Goal: Check status: Check status

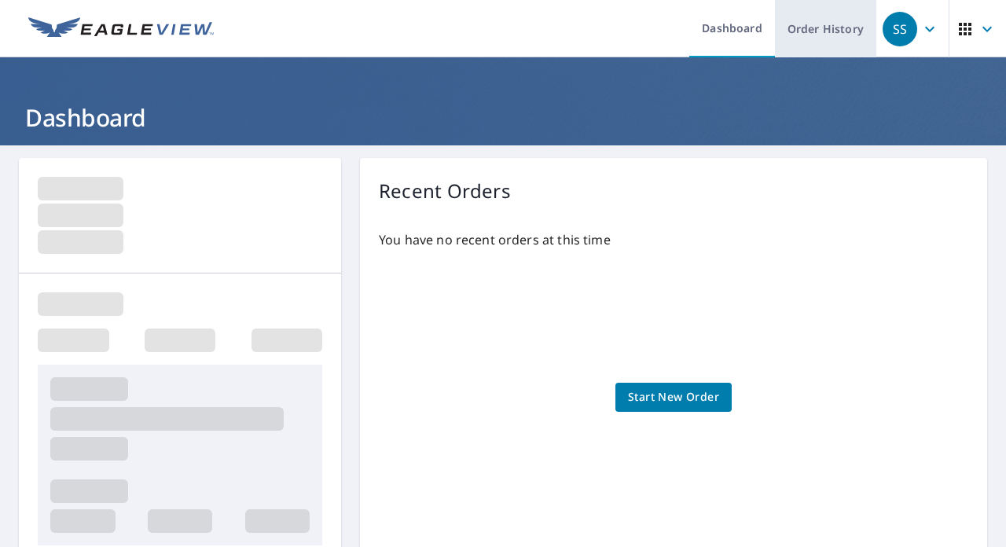
click at [810, 31] on link "Order History" at bounding box center [825, 28] width 101 height 57
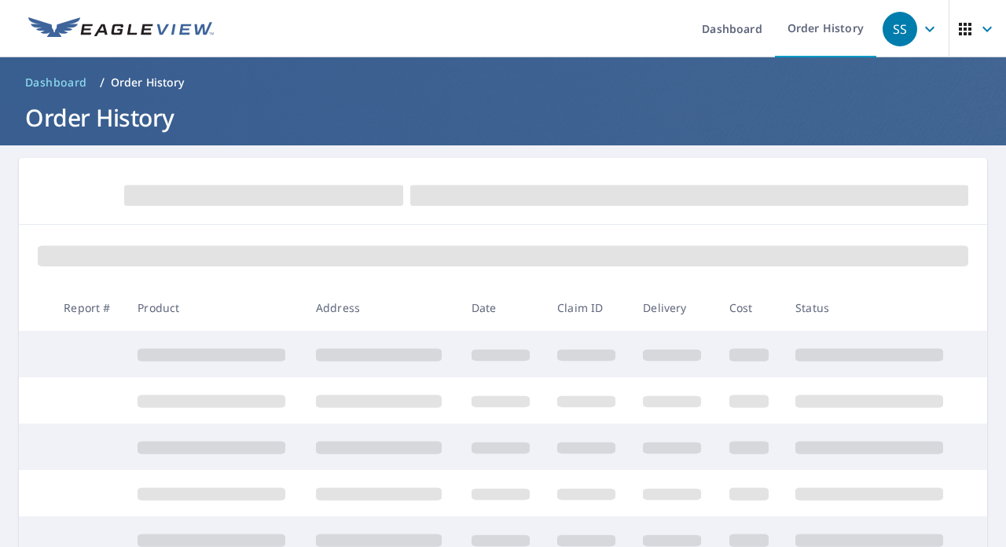
click at [920, 30] on icon "button" at bounding box center [929, 29] width 19 height 19
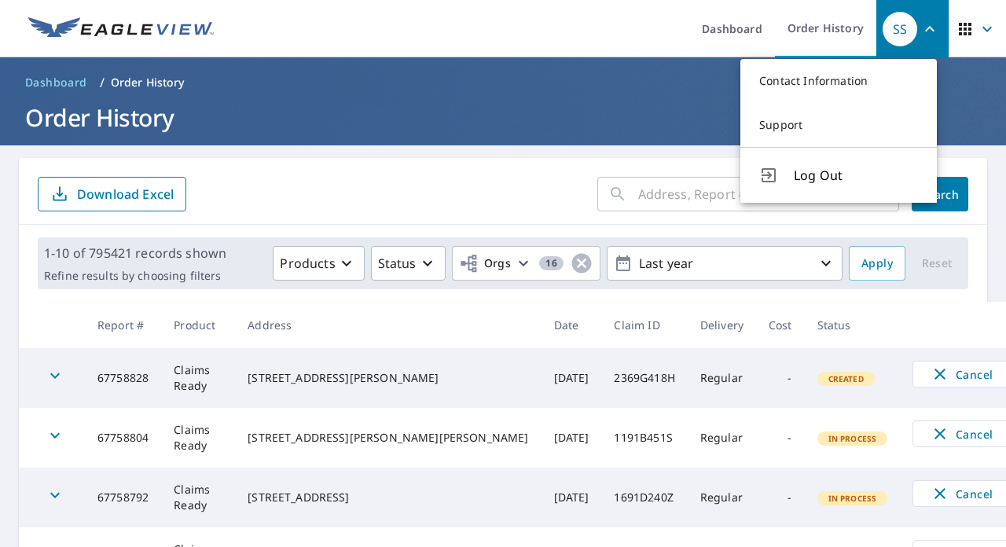
click at [429, 160] on div "​ Search Download Excel" at bounding box center [503, 191] width 968 height 67
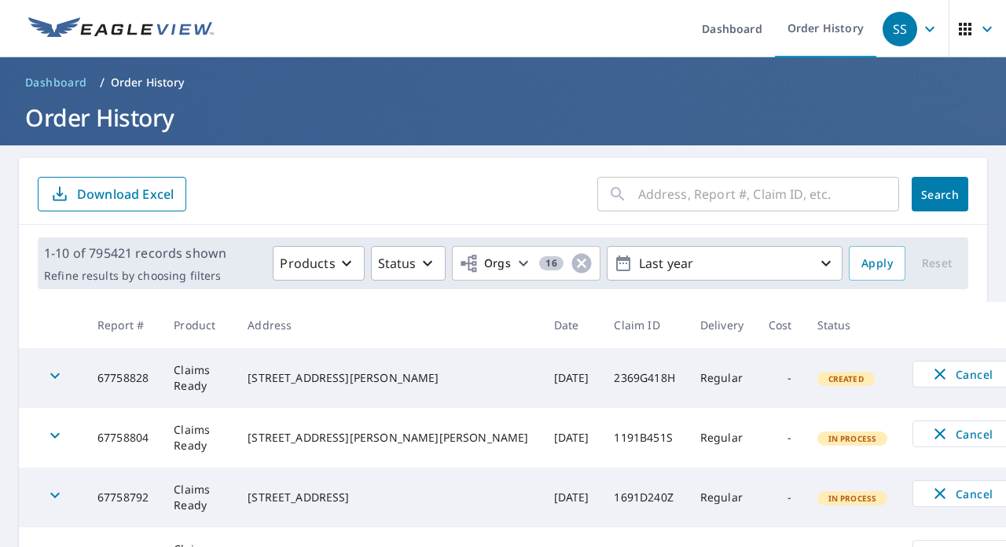
click at [715, 197] on input "text" at bounding box center [768, 194] width 261 height 44
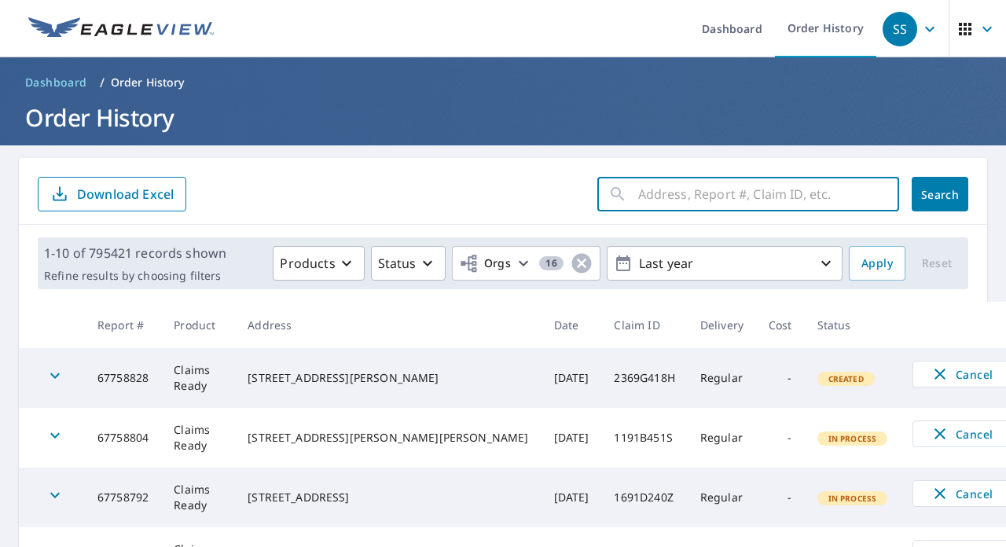
paste input "[STREET_ADDRESS]"
type input "[STREET_ADDRESS]"
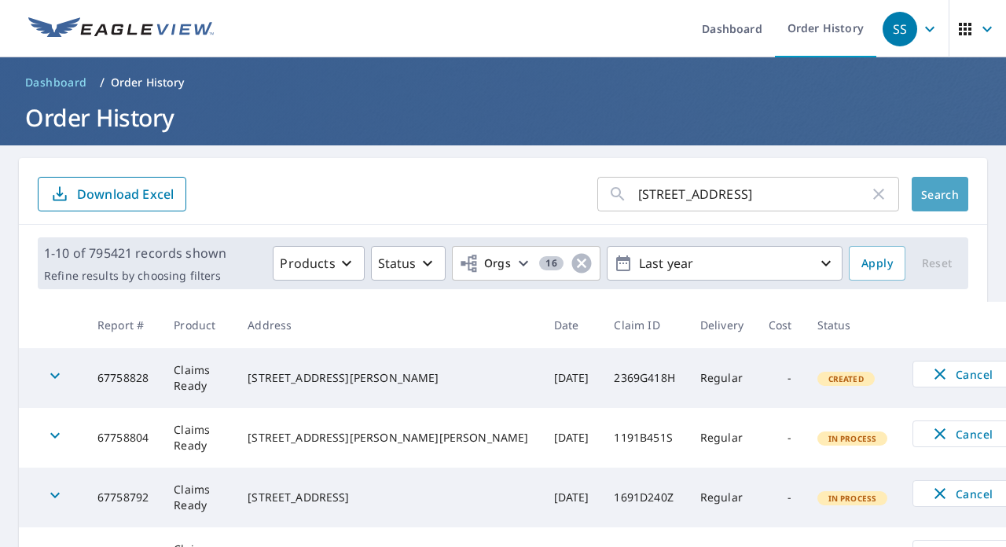
click at [924, 193] on span "Search" at bounding box center [939, 194] width 31 height 15
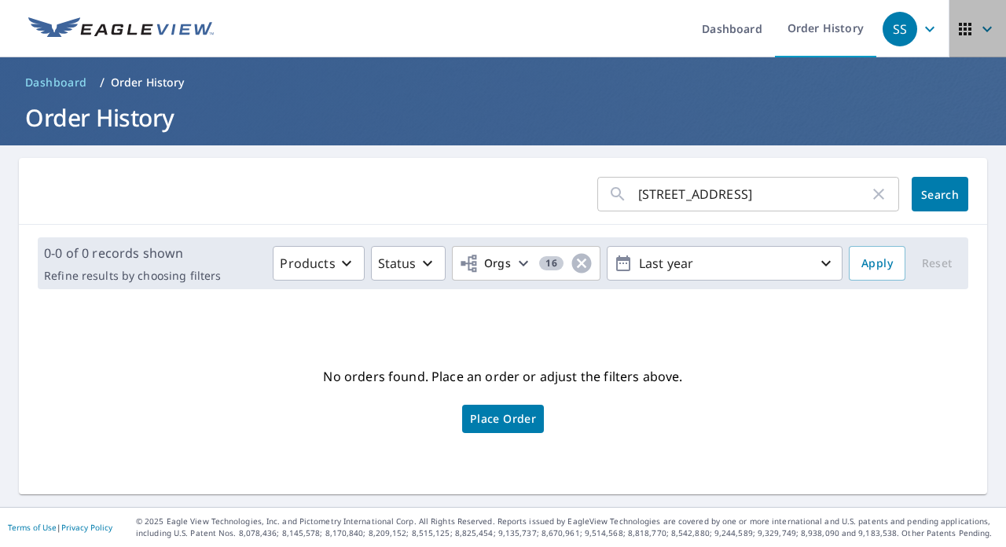
click at [959, 31] on icon "button" at bounding box center [965, 29] width 13 height 13
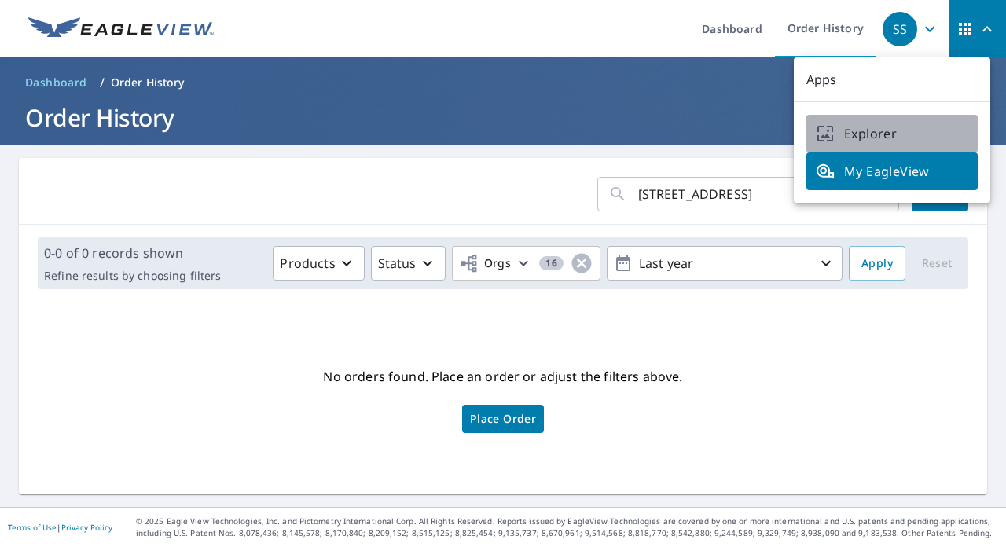
click at [893, 143] on link "Explorer" at bounding box center [891, 134] width 171 height 38
